Goal: Task Accomplishment & Management: Manage account settings

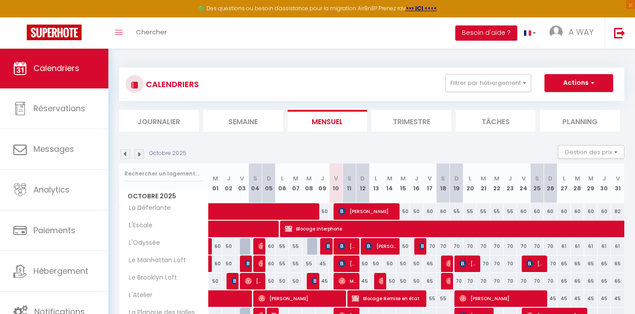
select select
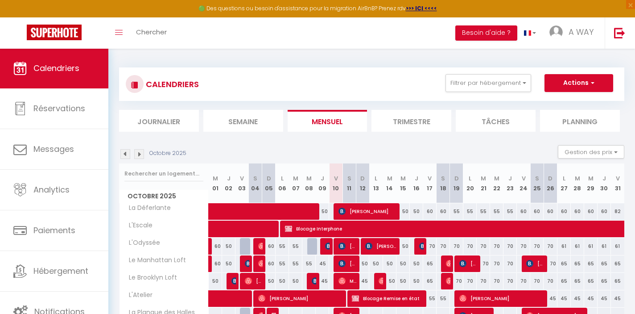
scroll to position [82, 0]
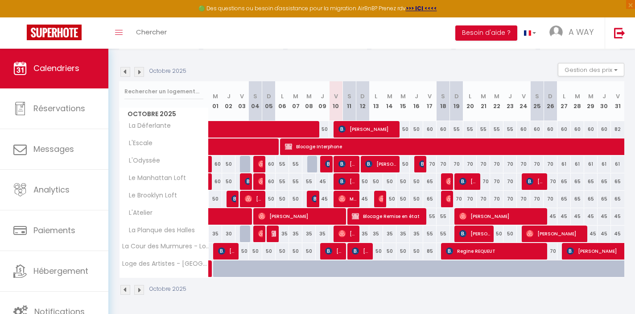
click at [349, 180] on span "Willem Methorst" at bounding box center [348, 181] width 18 height 17
select select "OK"
select select "KO"
select select "0"
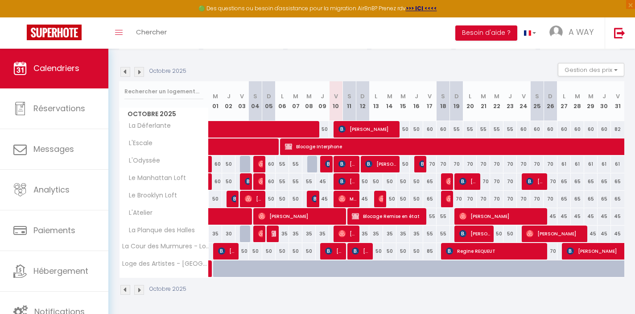
select select "1"
select select
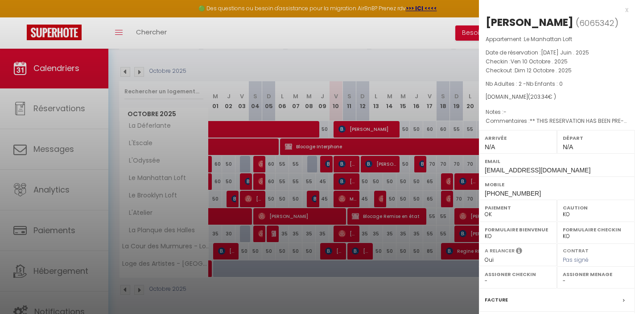
click at [504, 297] on label "Facture" at bounding box center [496, 299] width 23 height 9
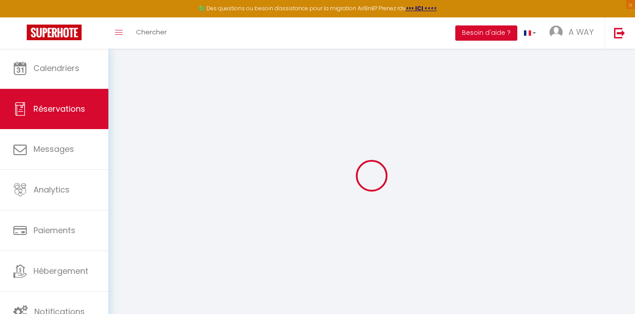
select select "service charge"
select select "cleaning"
select select "taxes"
select select
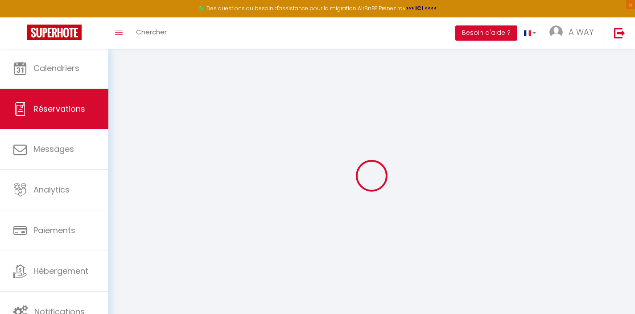
checkbox input "false"
select select
checkbox input "false"
type textarea "** THIS RESERVATION HAS BEEN PRE-PAID ** Reservation has a cancellation grace p…"
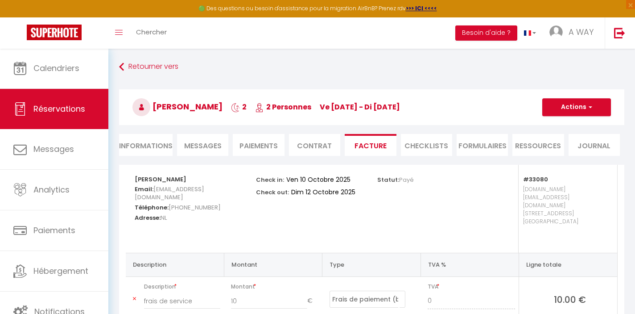
click at [162, 147] on li "Informations" at bounding box center [146, 145] width 54 height 22
select select
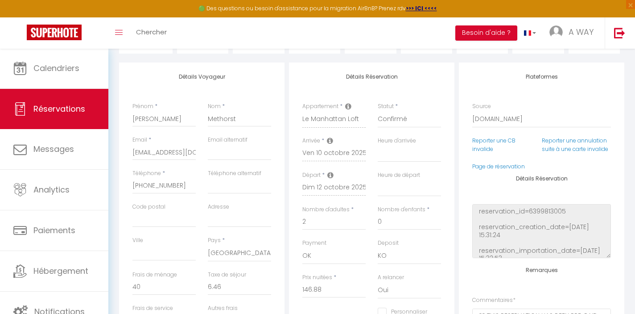
scroll to position [100, 0]
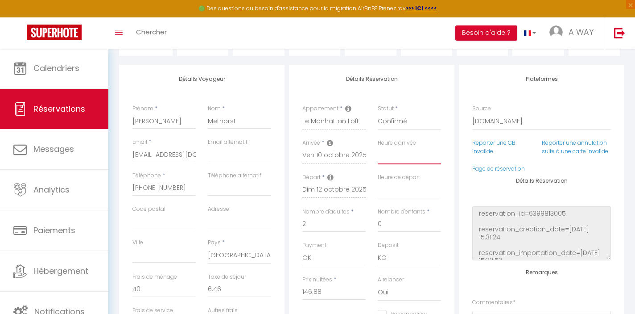
select select "16:00"
select select
checkbox input "false"
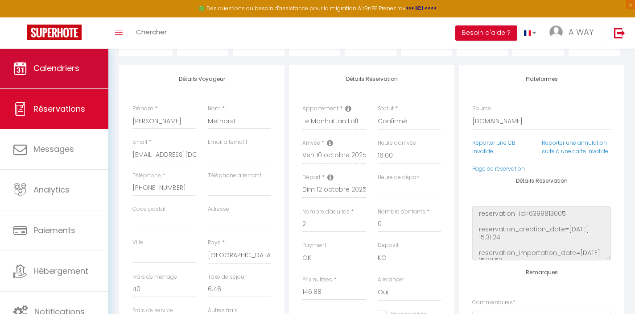
click at [50, 68] on span "Calendriers" at bounding box center [56, 67] width 46 height 11
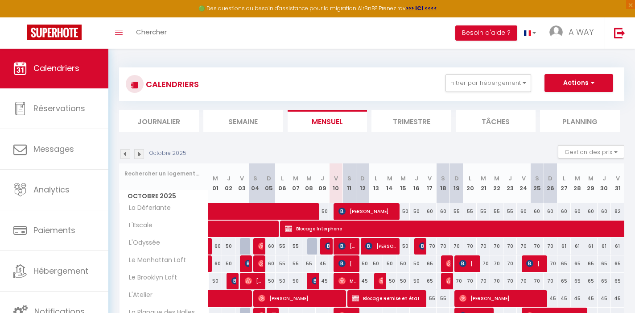
click at [124, 155] on img at bounding box center [125, 154] width 10 height 10
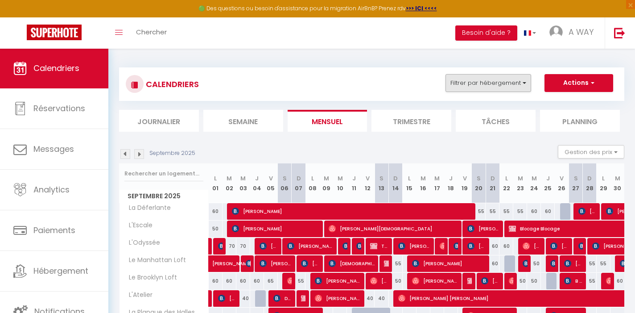
click at [521, 84] on button "Filtrer par hébergement" at bounding box center [489, 83] width 86 height 18
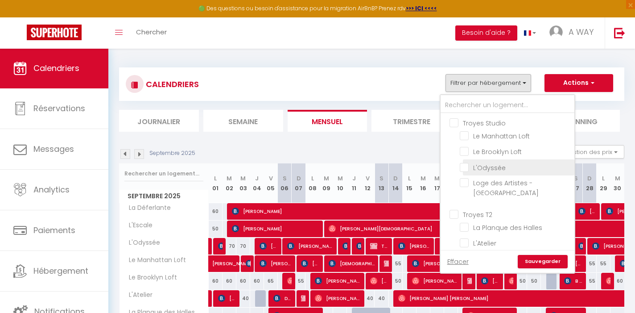
click at [468, 165] on input "L'Odyssée" at bounding box center [516, 166] width 112 height 9
checkbox input "true"
checkbox input "false"
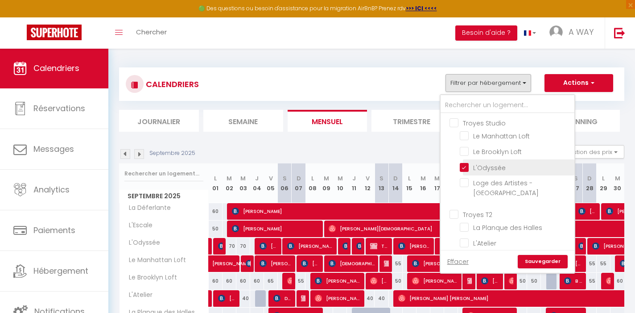
checkbox input "false"
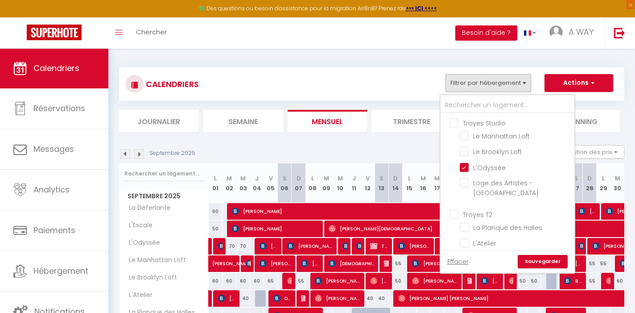
click at [543, 258] on link "Sauvegarder" at bounding box center [543, 261] width 50 height 13
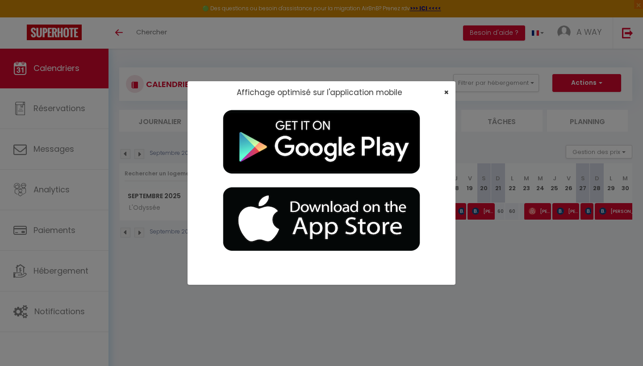
click at [446, 93] on span "×" at bounding box center [446, 92] width 5 height 11
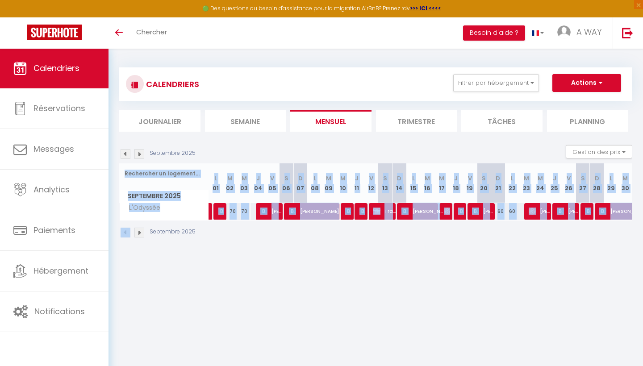
drag, startPoint x: 639, startPoint y: 198, endPoint x: 637, endPoint y: 227, distance: 29.1
click at [635, 225] on div "CALENDRIERS Filtrer par hébergement Troyes Studio Le Manhattan Loft Le Brooklyn…" at bounding box center [375, 152] width 534 height 209
click at [635, 227] on div "CALENDRIERS Filtrer par hébergement Troyes Studio Le Manhattan Loft Le Brooklyn…" at bounding box center [375, 152] width 534 height 209
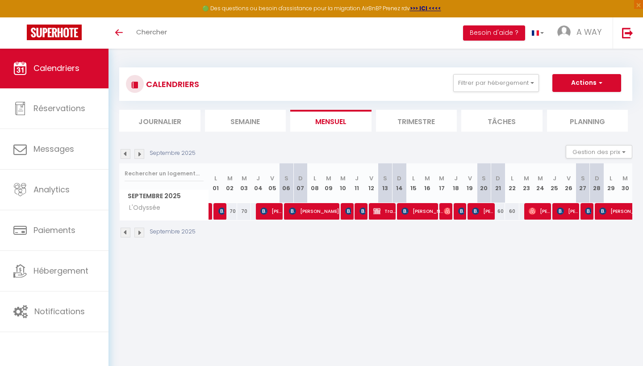
click at [327, 64] on div "CALENDRIERS Filtrer par hébergement Troyes Studio Le Manhattan Loft Le Brooklyn…" at bounding box center [375, 153] width 513 height 188
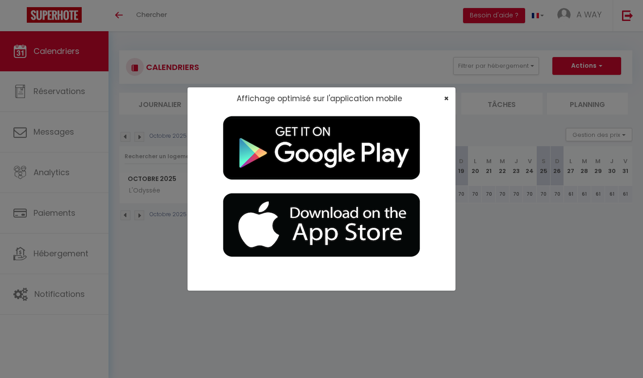
click at [316, 96] on span "×" at bounding box center [446, 98] width 5 height 11
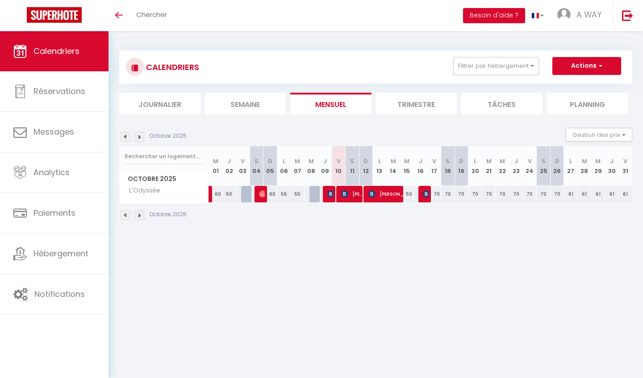
click at [123, 213] on img at bounding box center [125, 216] width 10 height 10
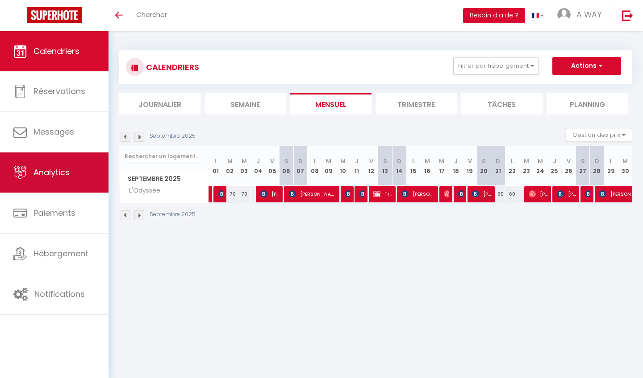
click at [66, 172] on span "Analytics" at bounding box center [51, 172] width 36 height 11
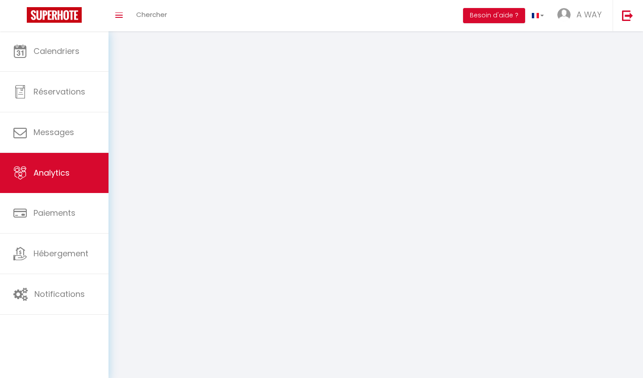
select select "2025"
select select "10"
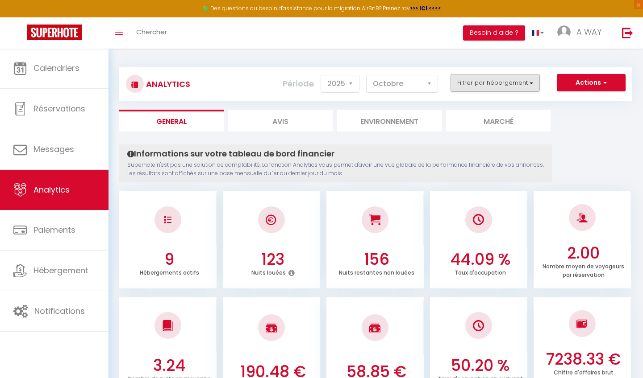
click at [316, 81] on button "Filtrer par hébergement" at bounding box center [494, 83] width 89 height 18
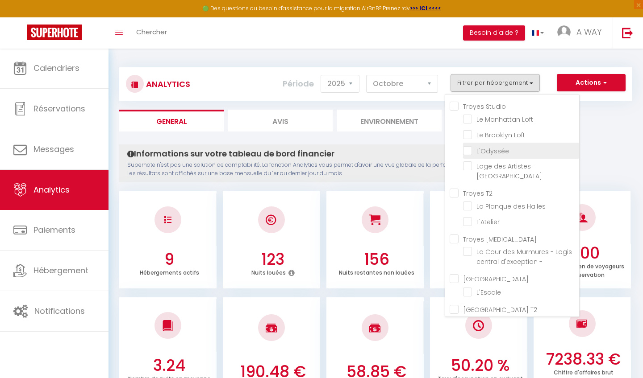
click at [316, 151] on input "checkbox" at bounding box center [521, 149] width 116 height 9
checkbox input "true"
checkbox Loft "false"
checkbox centre "false"
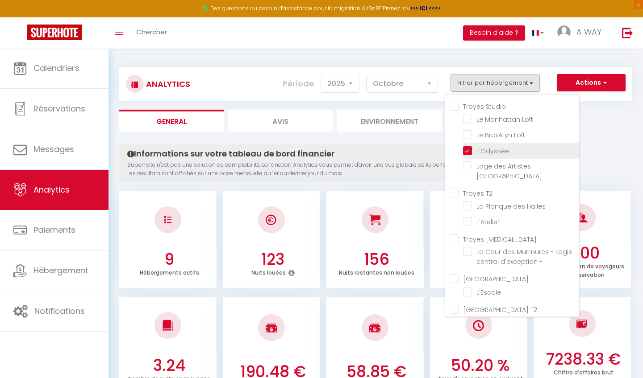
checkbox Halles "false"
checkbox input "false"
checkbox - "false"
checkbox input "false"
checkbox Déferlante "false"
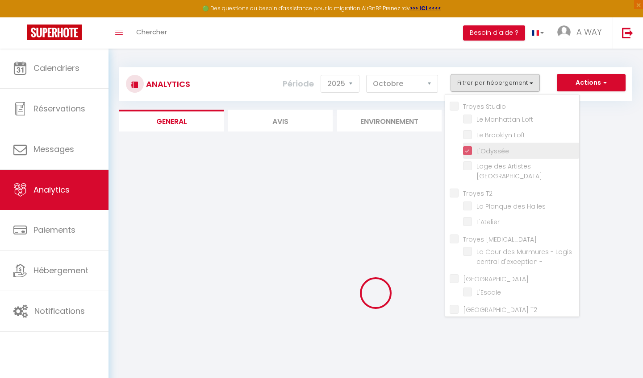
checkbox Loft "false"
checkbox centre "false"
checkbox Halles "false"
checkbox input "false"
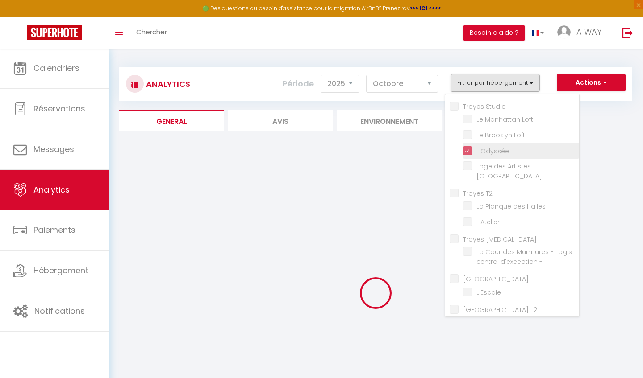
checkbox - "false"
checkbox input "false"
checkbox Déferlante "false"
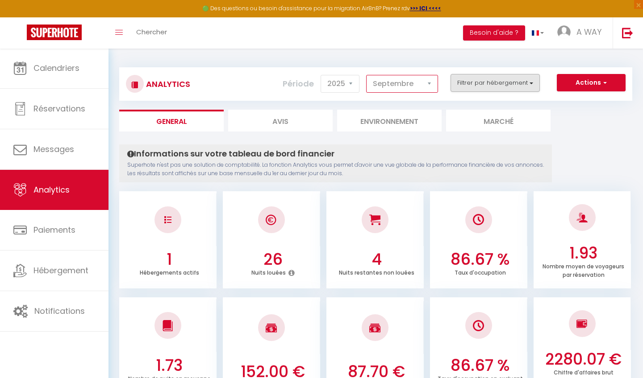
click at [316, 79] on button "Filtrer par hébergement" at bounding box center [494, 83] width 89 height 18
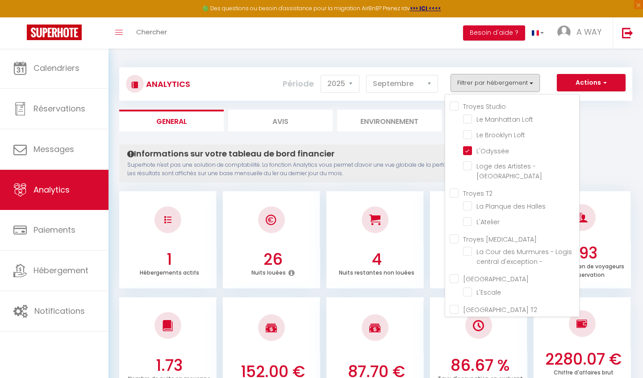
click at [316, 145] on div "Informations sur votre tableau de bord financier Superhote n'est pas une soluti…" at bounding box center [335, 164] width 432 height 38
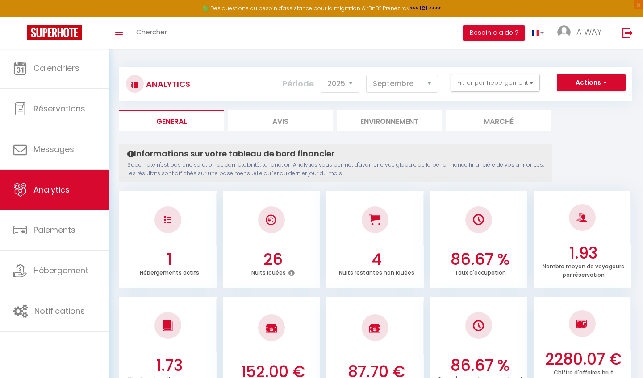
click at [316, 83] on button "Filtrer par hébergement" at bounding box center [494, 83] width 89 height 18
select select "10"
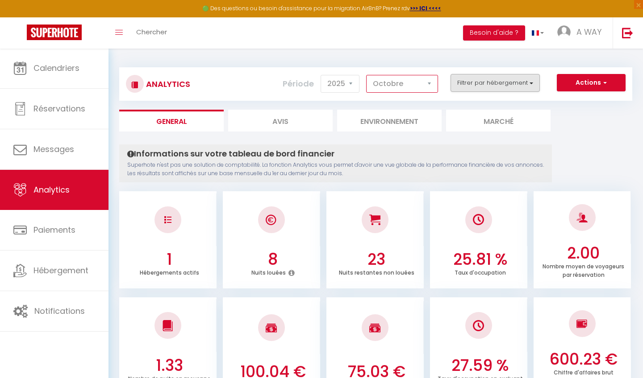
click at [316, 83] on button "Filtrer par hébergement" at bounding box center [494, 83] width 89 height 18
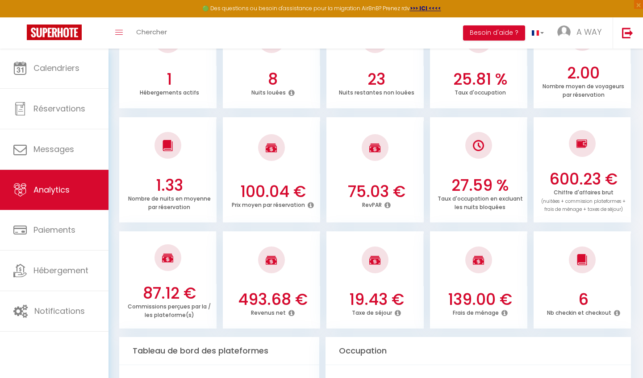
scroll to position [185, 0]
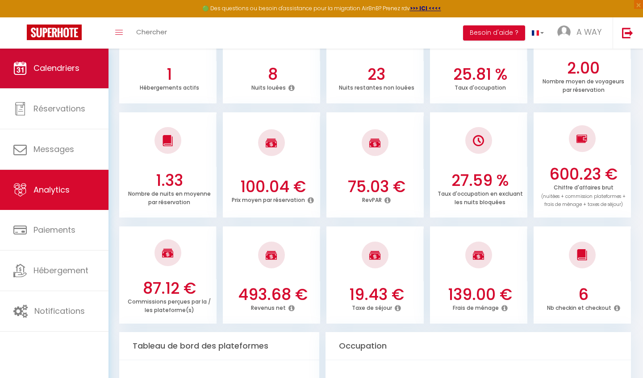
click at [70, 69] on span "Calendriers" at bounding box center [56, 67] width 46 height 11
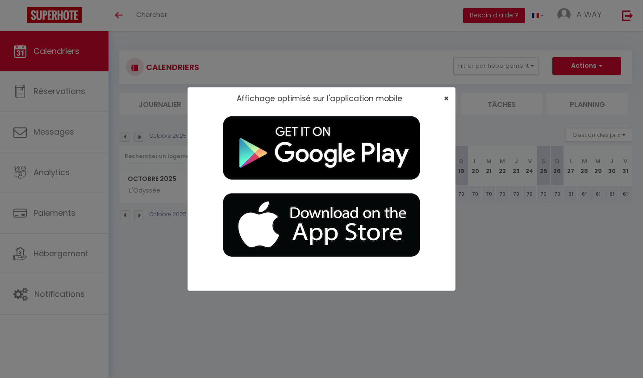
click at [316, 96] on span "×" at bounding box center [446, 98] width 5 height 11
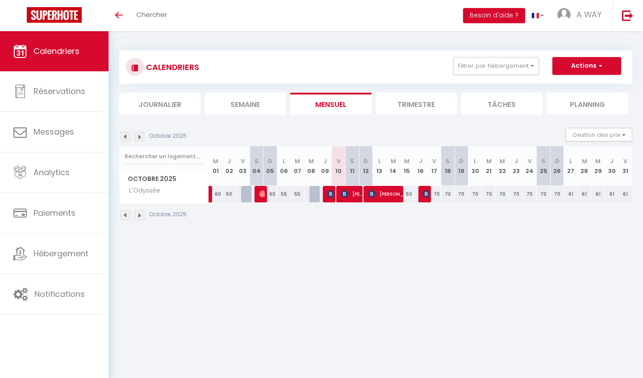
click at [122, 215] on img at bounding box center [125, 216] width 10 height 10
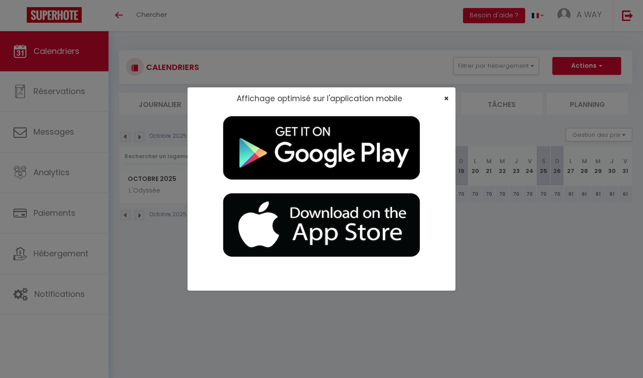
click at [316, 96] on span "×" at bounding box center [446, 98] width 5 height 11
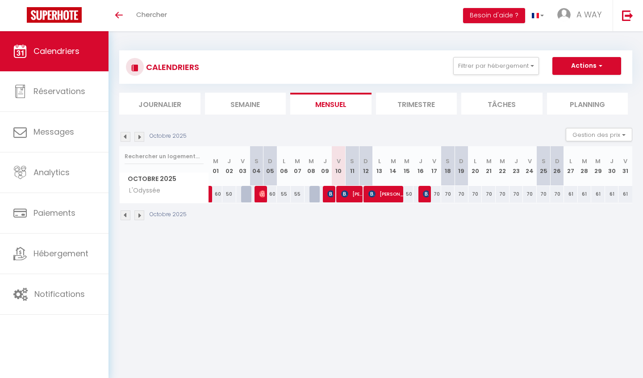
click at [124, 137] on img at bounding box center [125, 137] width 10 height 10
